Goal: Transaction & Acquisition: Purchase product/service

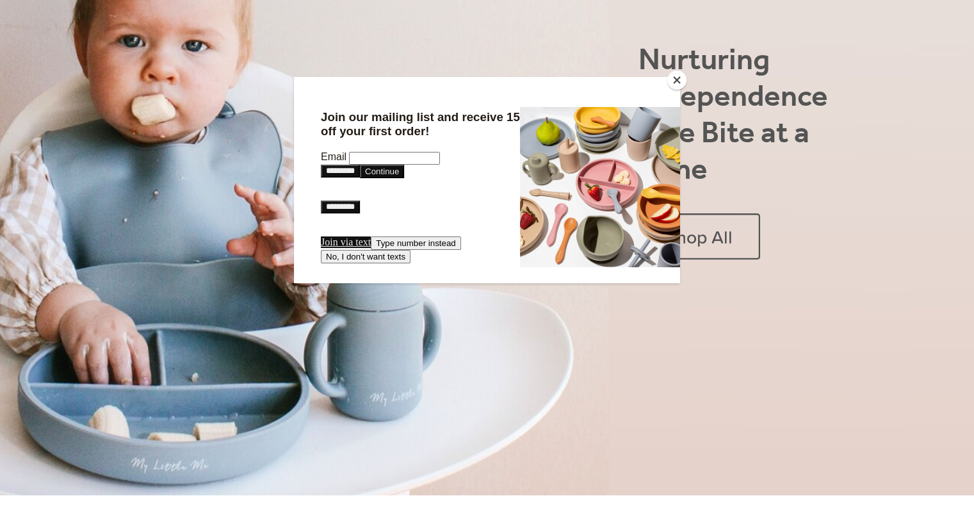
click at [676, 74] on button "Close" at bounding box center [676, 79] width 19 height 19
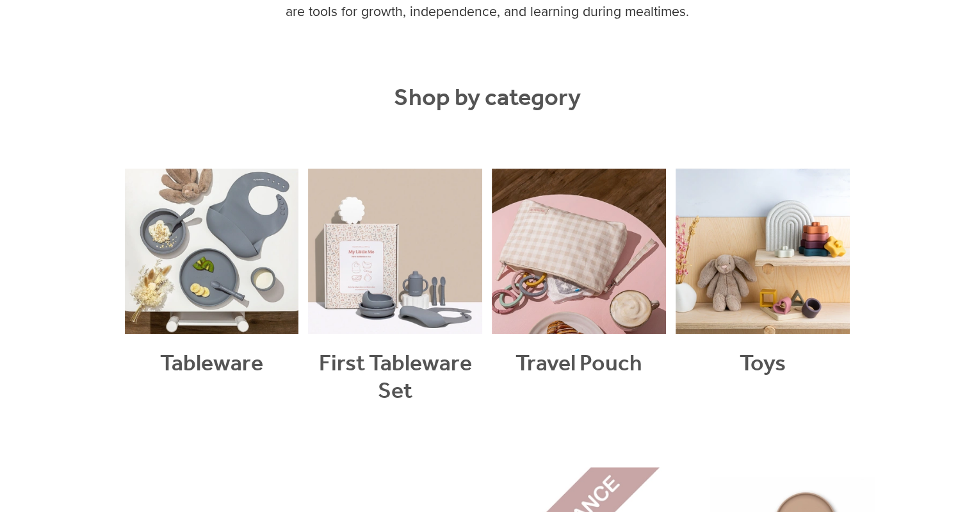
scroll to position [1039, 0]
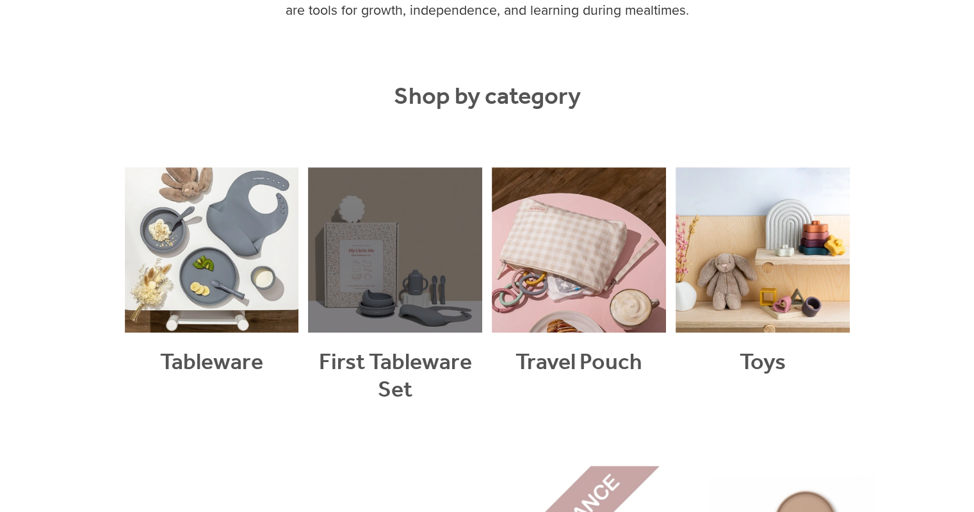
click at [391, 254] on link at bounding box center [395, 301] width 174 height 268
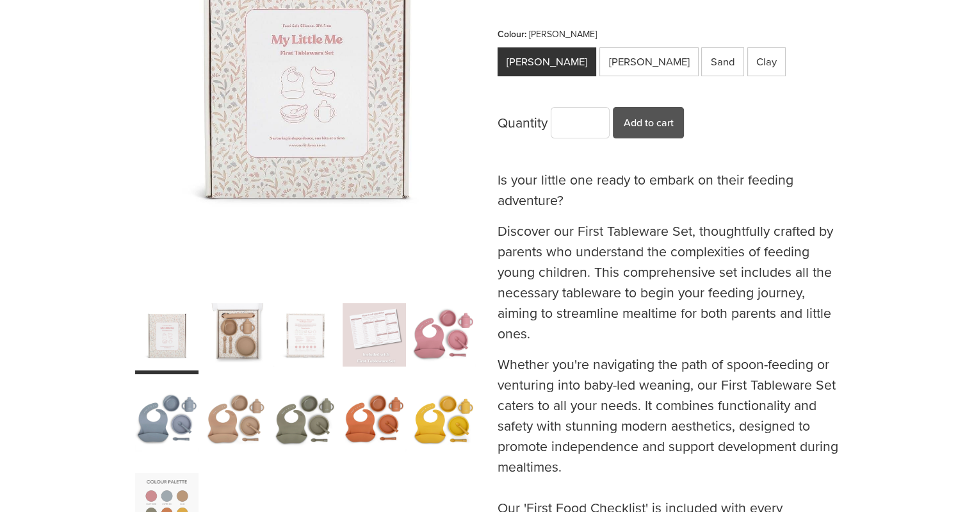
scroll to position [319, 0]
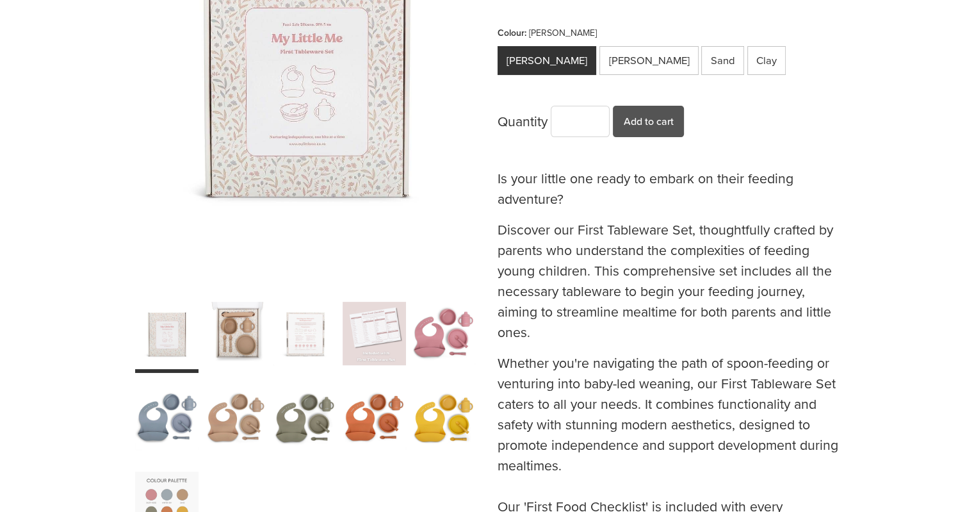
click at [174, 418] on div "carousel" at bounding box center [166, 418] width 63 height 79
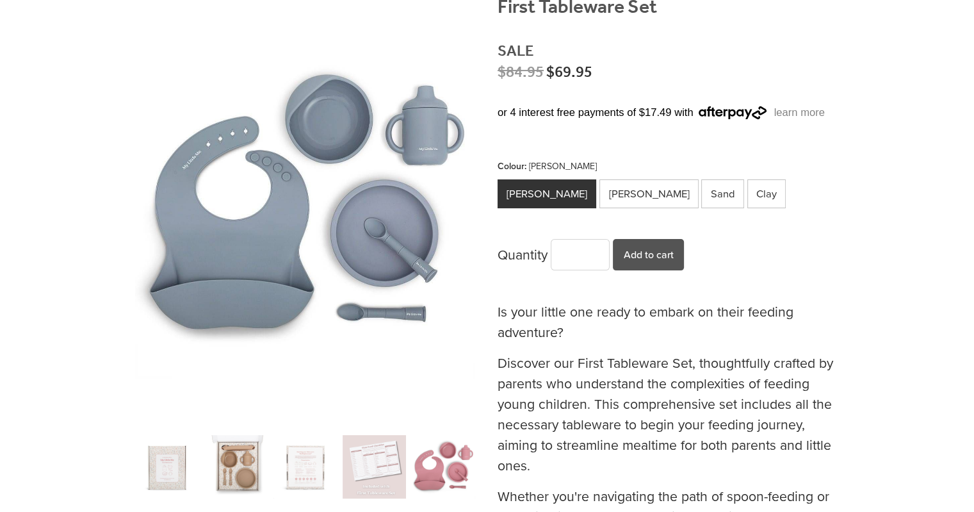
scroll to position [184, 0]
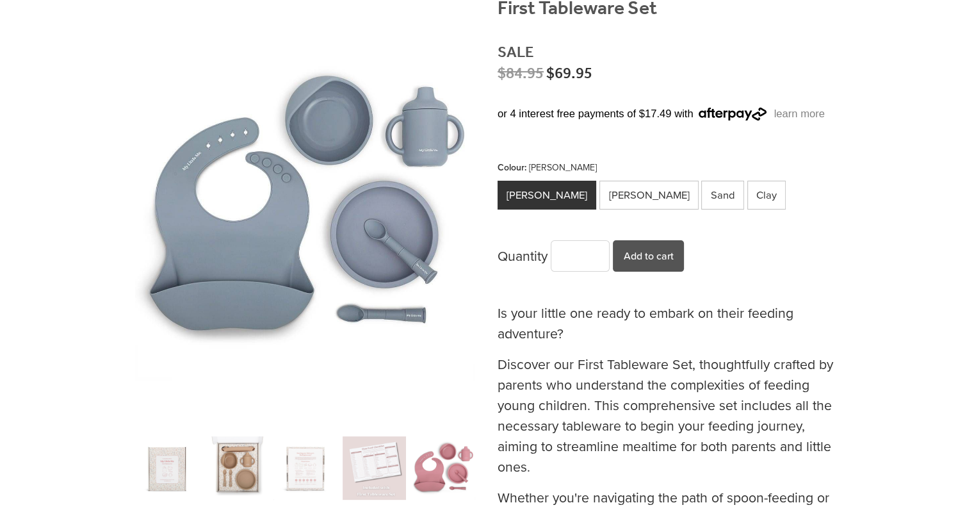
click at [354, 461] on div "carousel" at bounding box center [374, 468] width 63 height 79
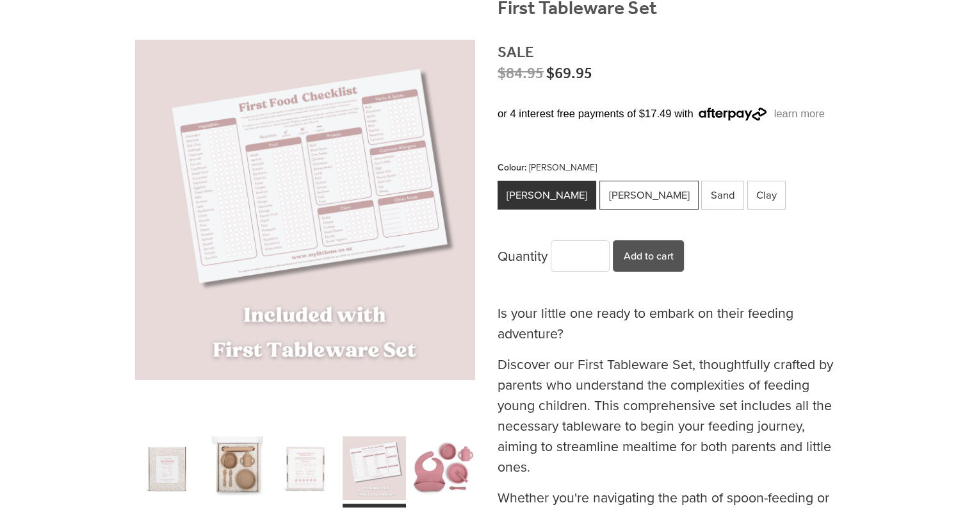
click at [610, 191] on div "Winter Sky" at bounding box center [649, 195] width 99 height 29
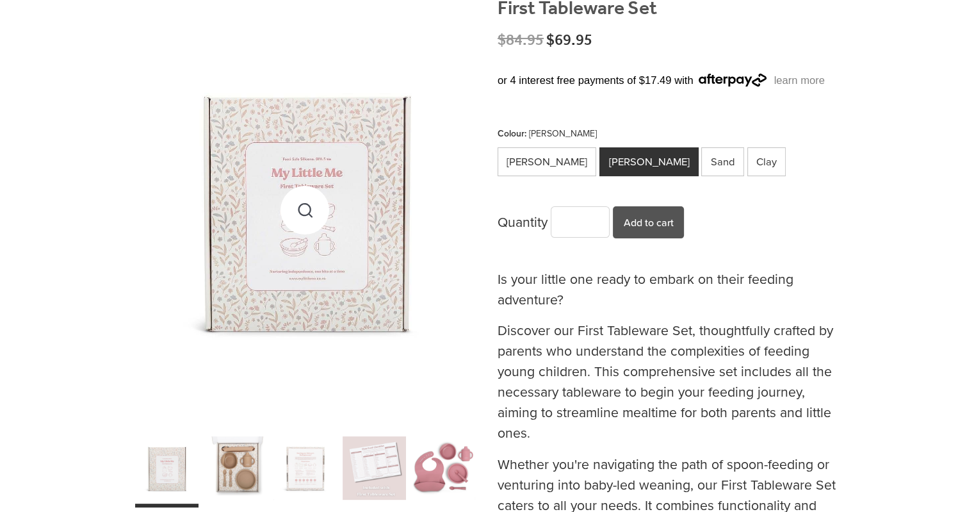
scroll to position [305, 0]
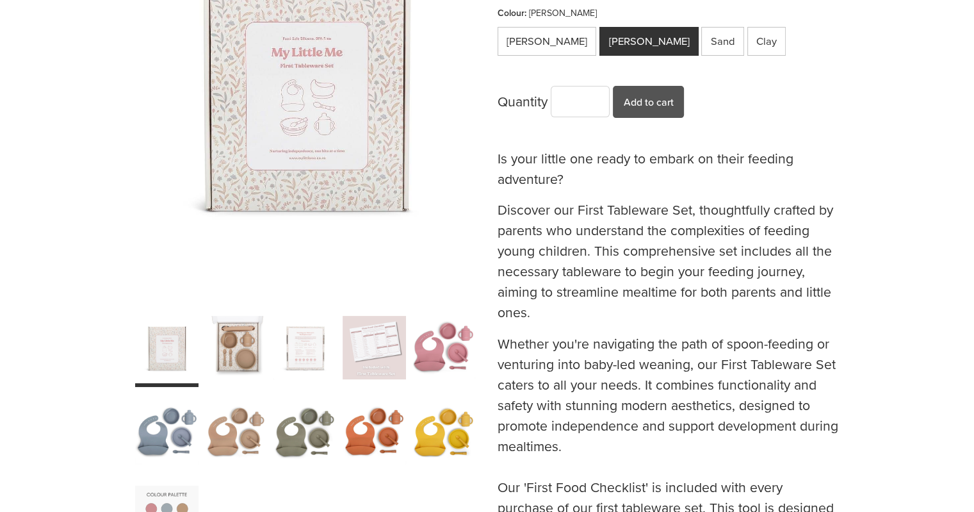
click at [323, 436] on div "carousel" at bounding box center [305, 432] width 63 height 79
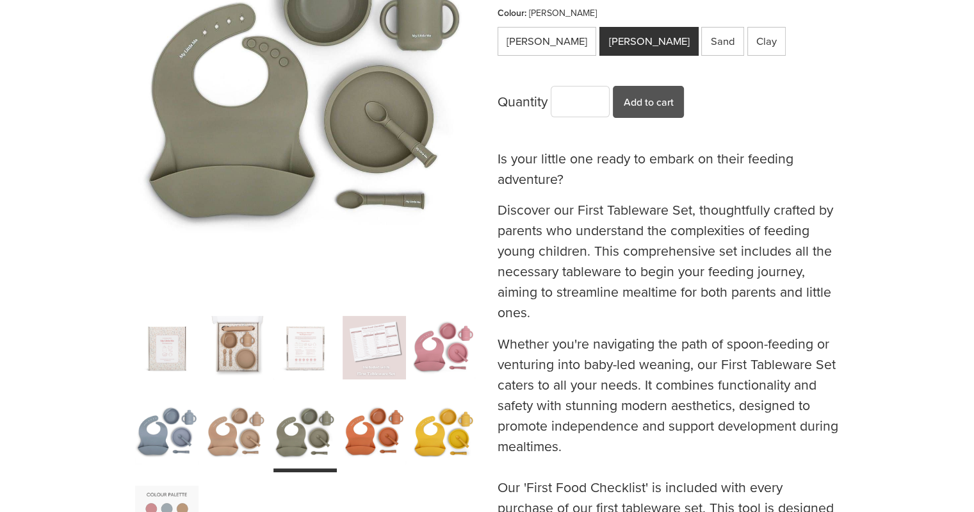
click at [229, 357] on div "carousel" at bounding box center [235, 347] width 63 height 79
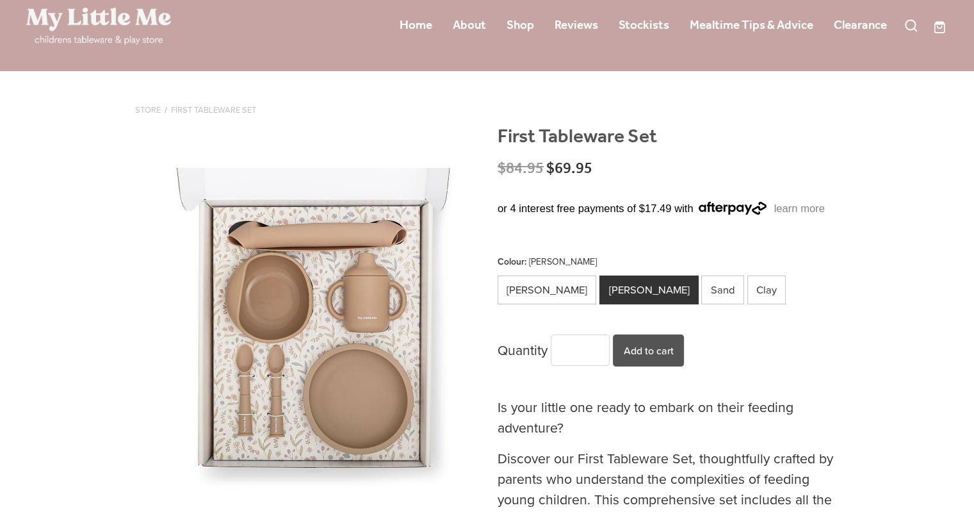
scroll to position [0, 0]
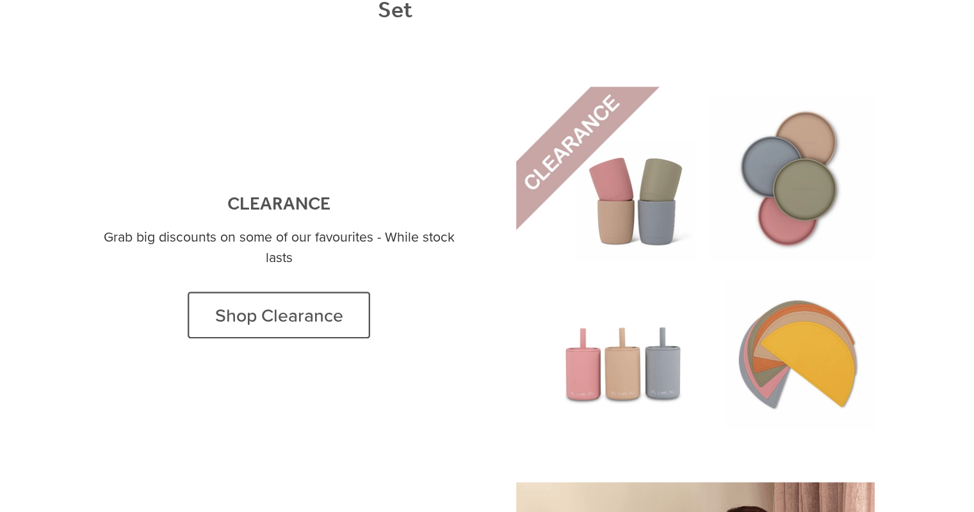
scroll to position [1410, 0]
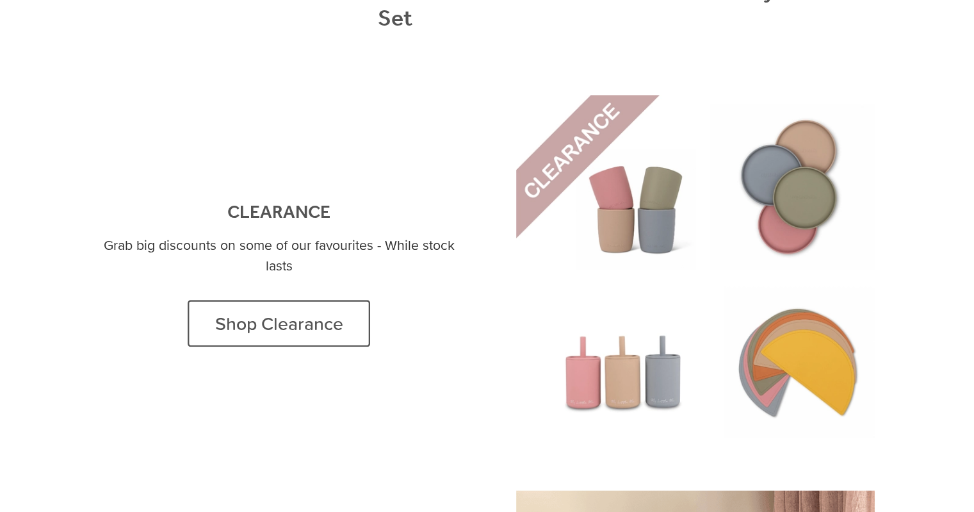
click at [776, 181] on link at bounding box center [695, 274] width 359 height 359
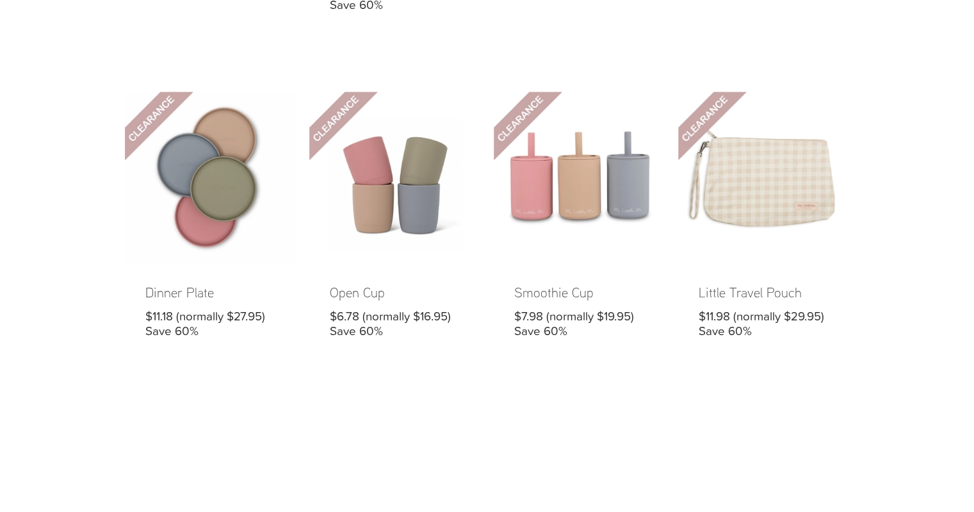
scroll to position [602, 0]
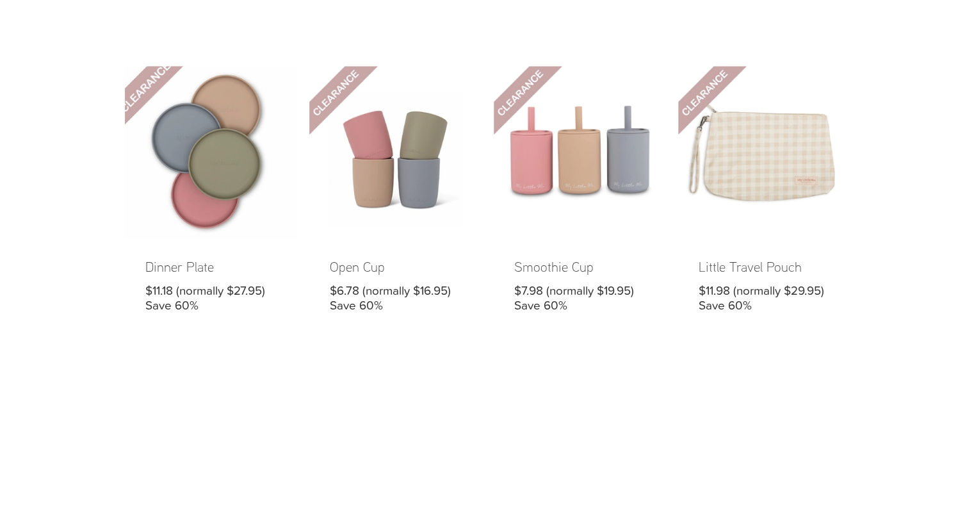
click at [217, 156] on link at bounding box center [211, 199] width 172 height 266
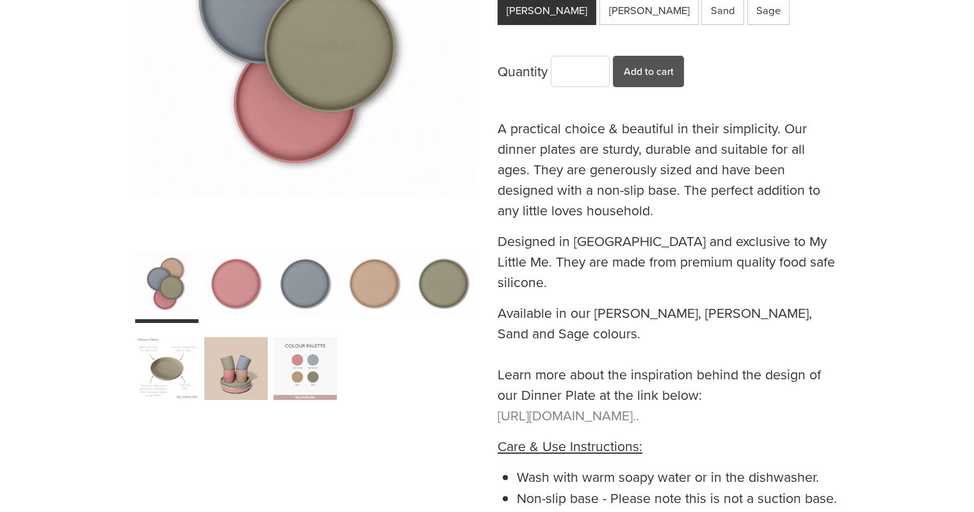
scroll to position [369, 0]
click at [173, 373] on div "carousel" at bounding box center [166, 368] width 63 height 79
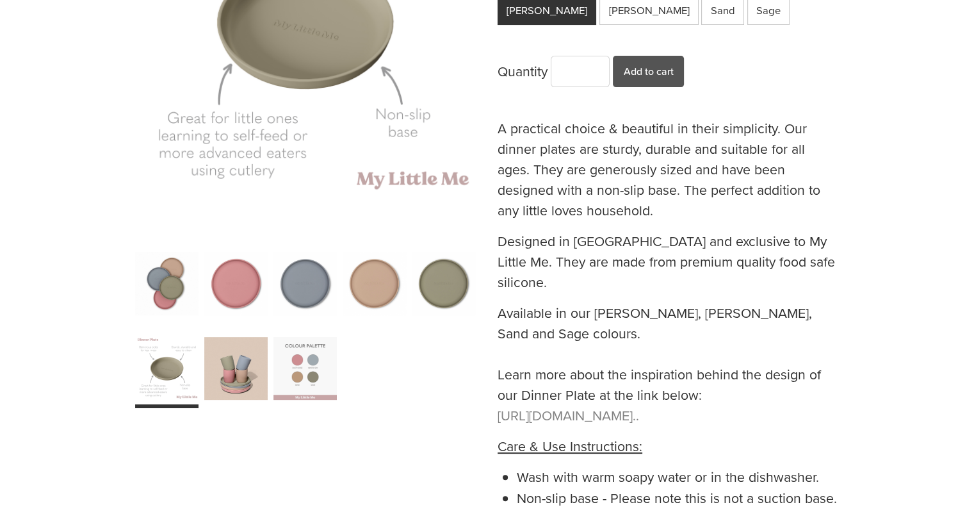
click at [227, 367] on div "carousel" at bounding box center [235, 368] width 63 height 79
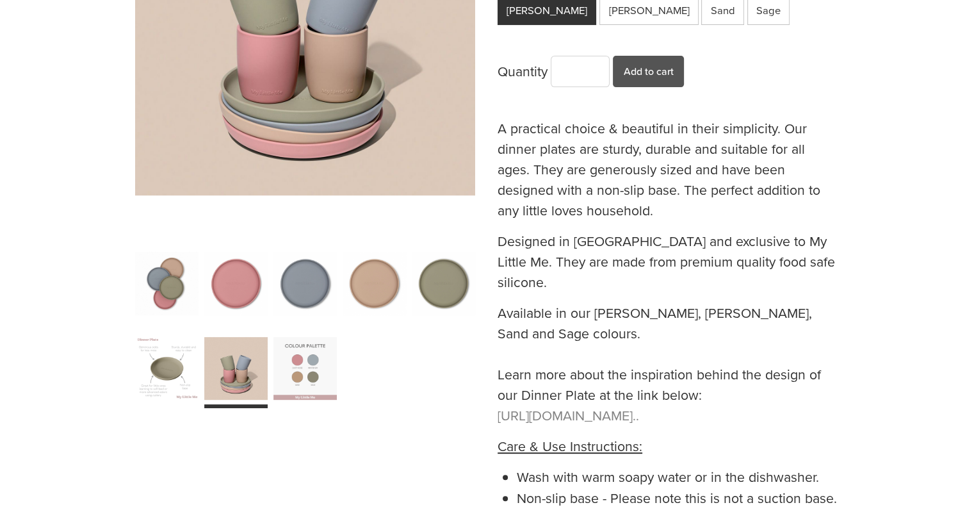
click at [277, 370] on div "carousel" at bounding box center [305, 368] width 63 height 79
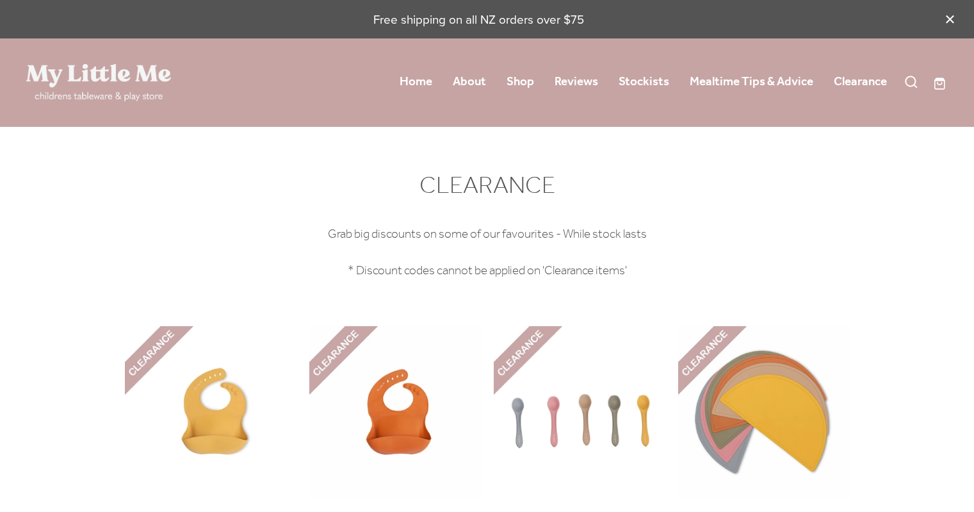
scroll to position [602, 0]
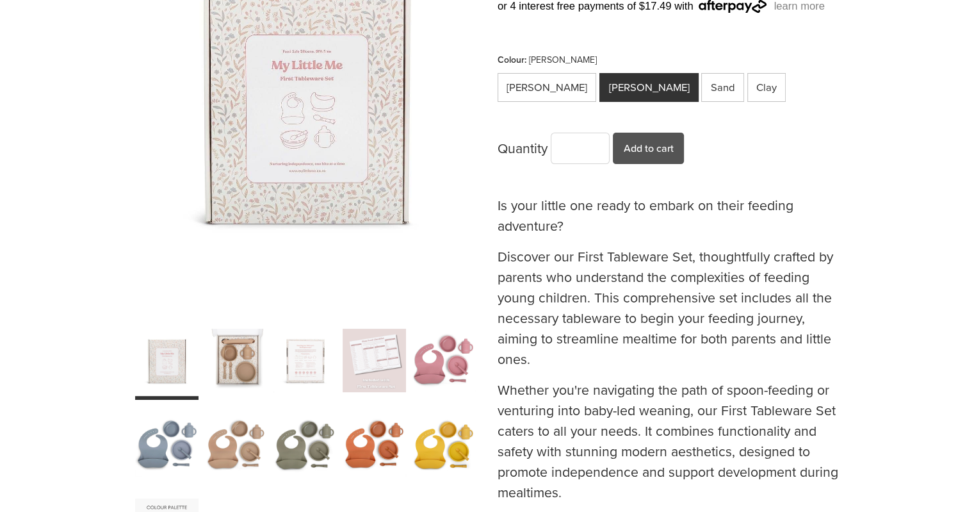
scroll to position [295, 0]
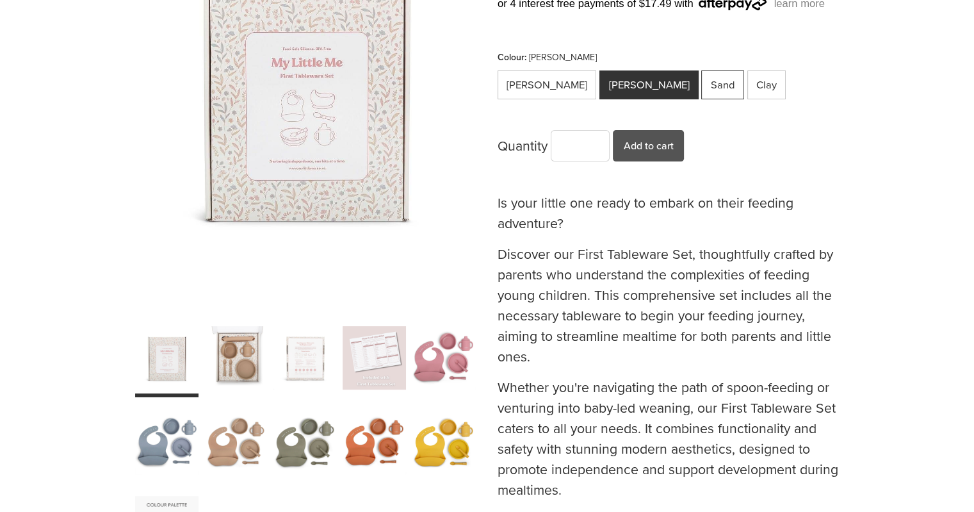
click at [701, 86] on div "Sand" at bounding box center [722, 84] width 43 height 29
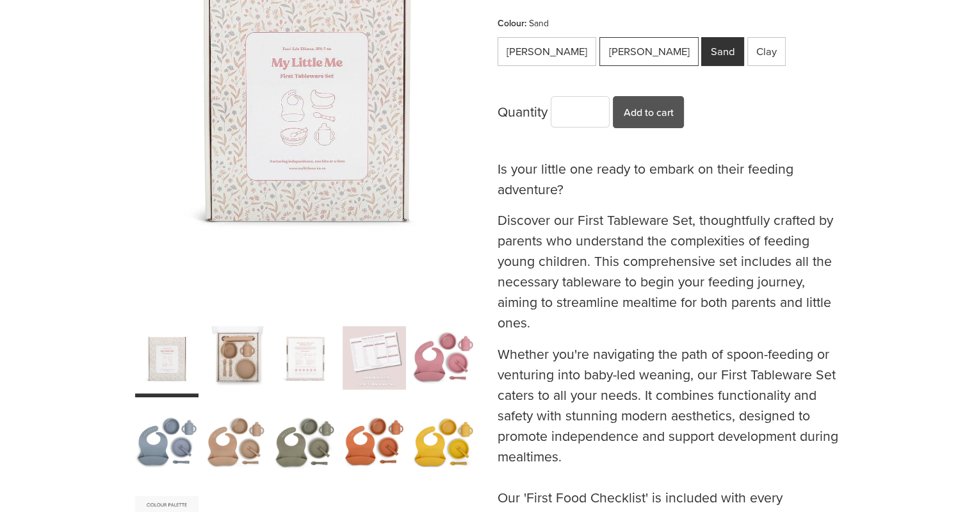
click at [626, 56] on div "[PERSON_NAME]" at bounding box center [649, 51] width 99 height 29
click at [748, 55] on div "Clay" at bounding box center [767, 51] width 39 height 29
click at [393, 436] on div "carousel" at bounding box center [374, 442] width 63 height 79
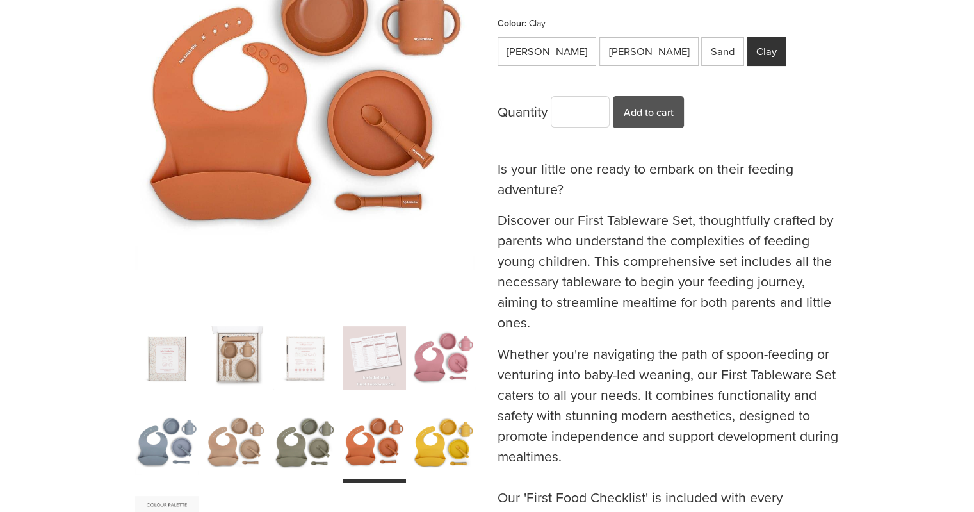
click at [236, 433] on div "carousel" at bounding box center [235, 442] width 63 height 79
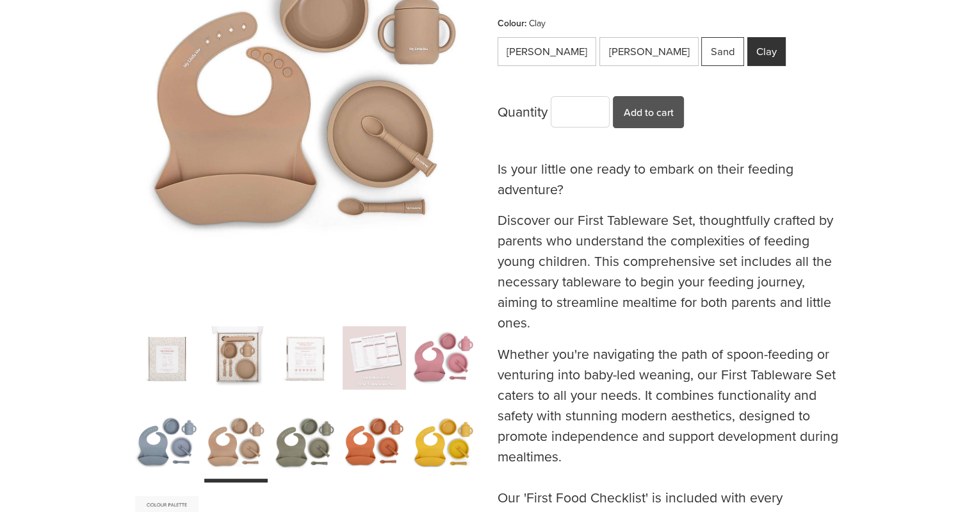
click at [701, 40] on div "Sand" at bounding box center [722, 51] width 43 height 29
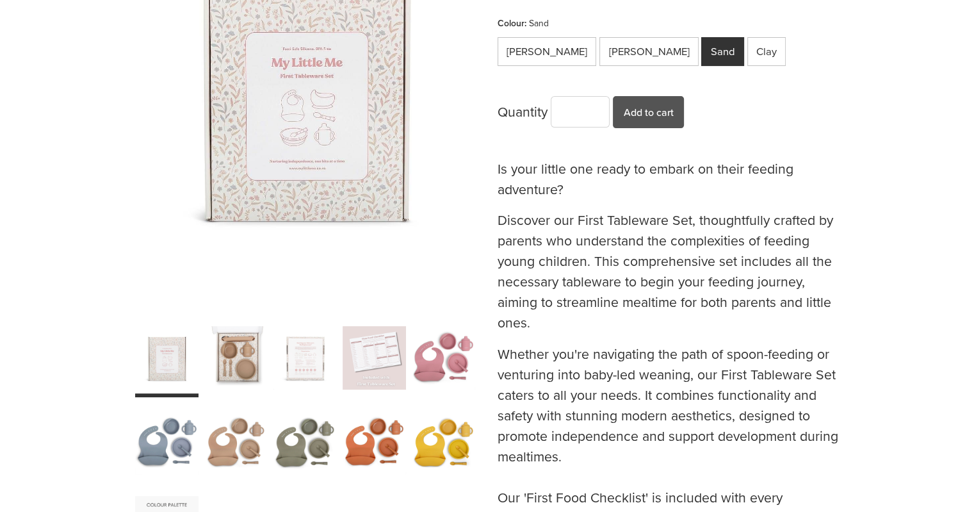
click at [242, 368] on div "carousel" at bounding box center [235, 357] width 63 height 79
